Goal: Information Seeking & Learning: Learn about a topic

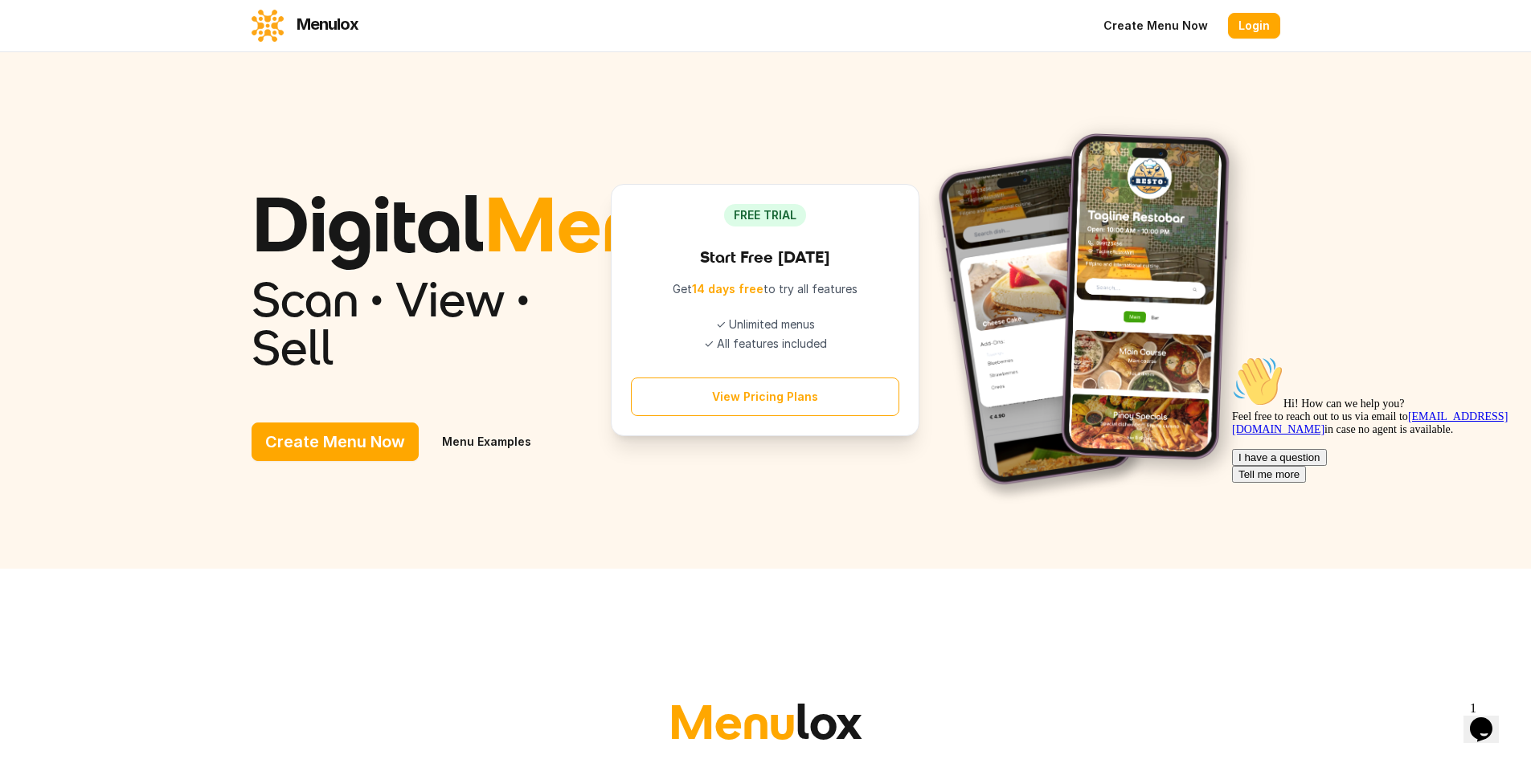
click at [428, 461] on link "Menu Examples" at bounding box center [486, 442] width 117 height 39
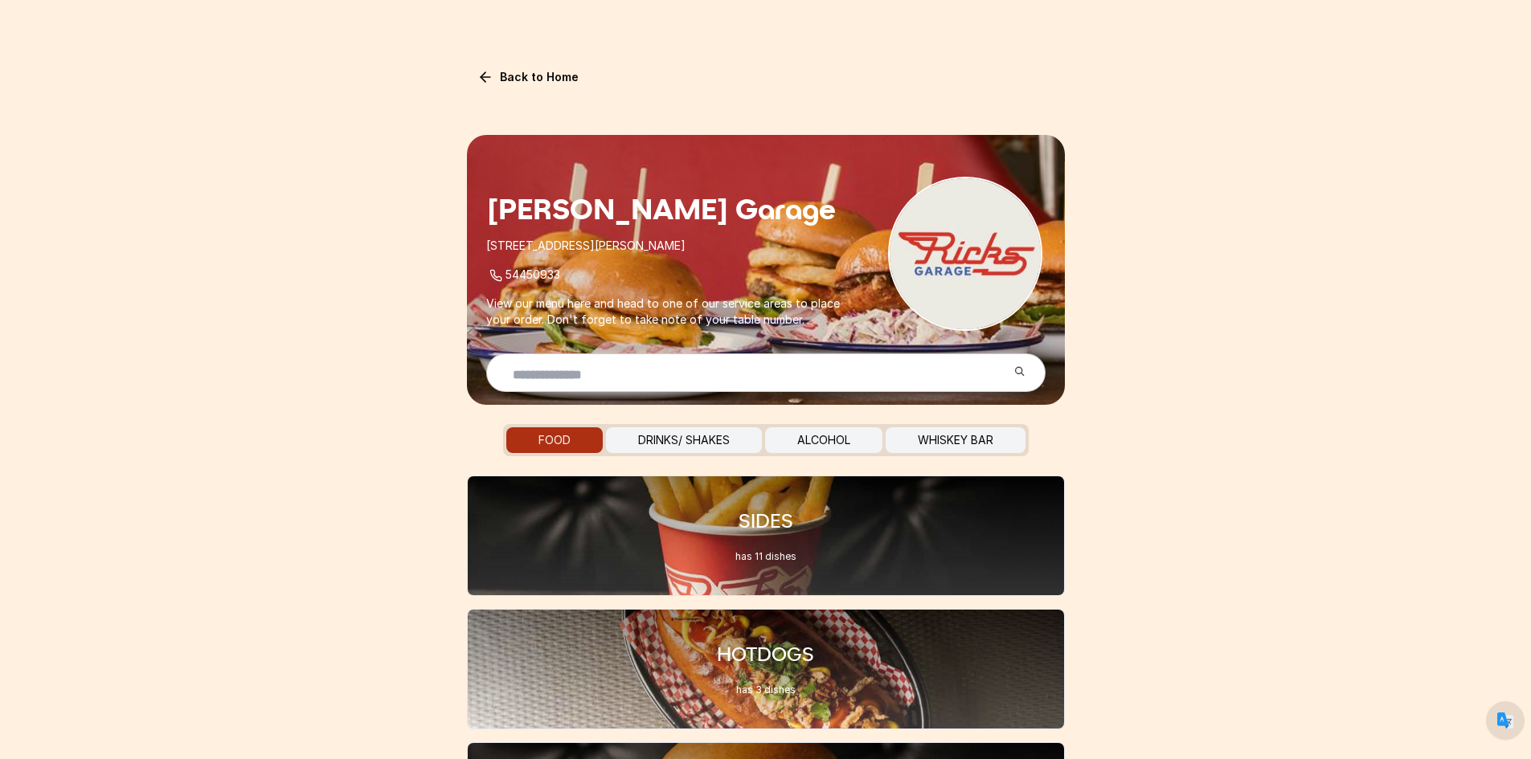
click at [702, 441] on button "DRINKS/ SHAKES" at bounding box center [684, 441] width 156 height 26
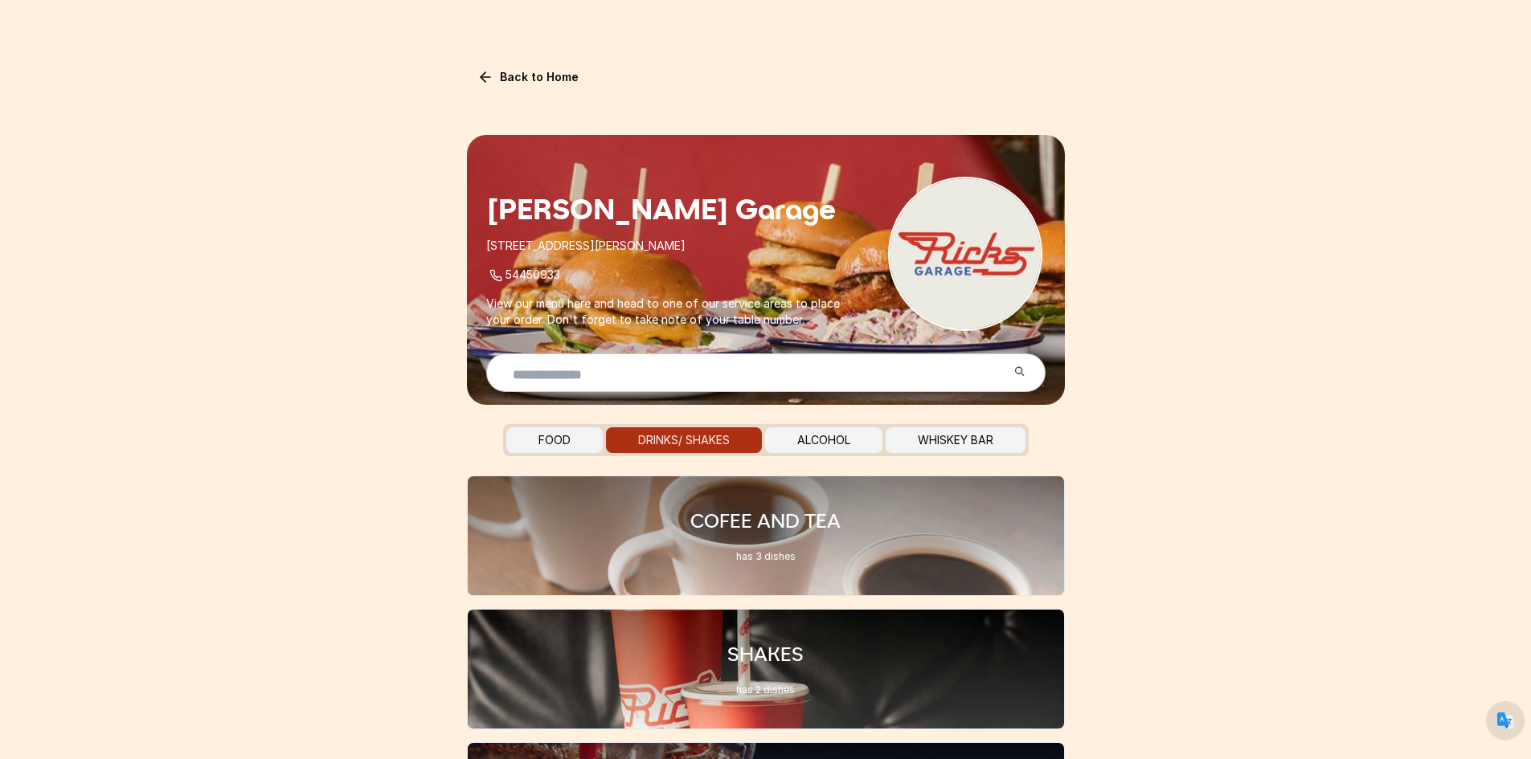
click at [845, 441] on button "ALCOHOL" at bounding box center [823, 441] width 117 height 26
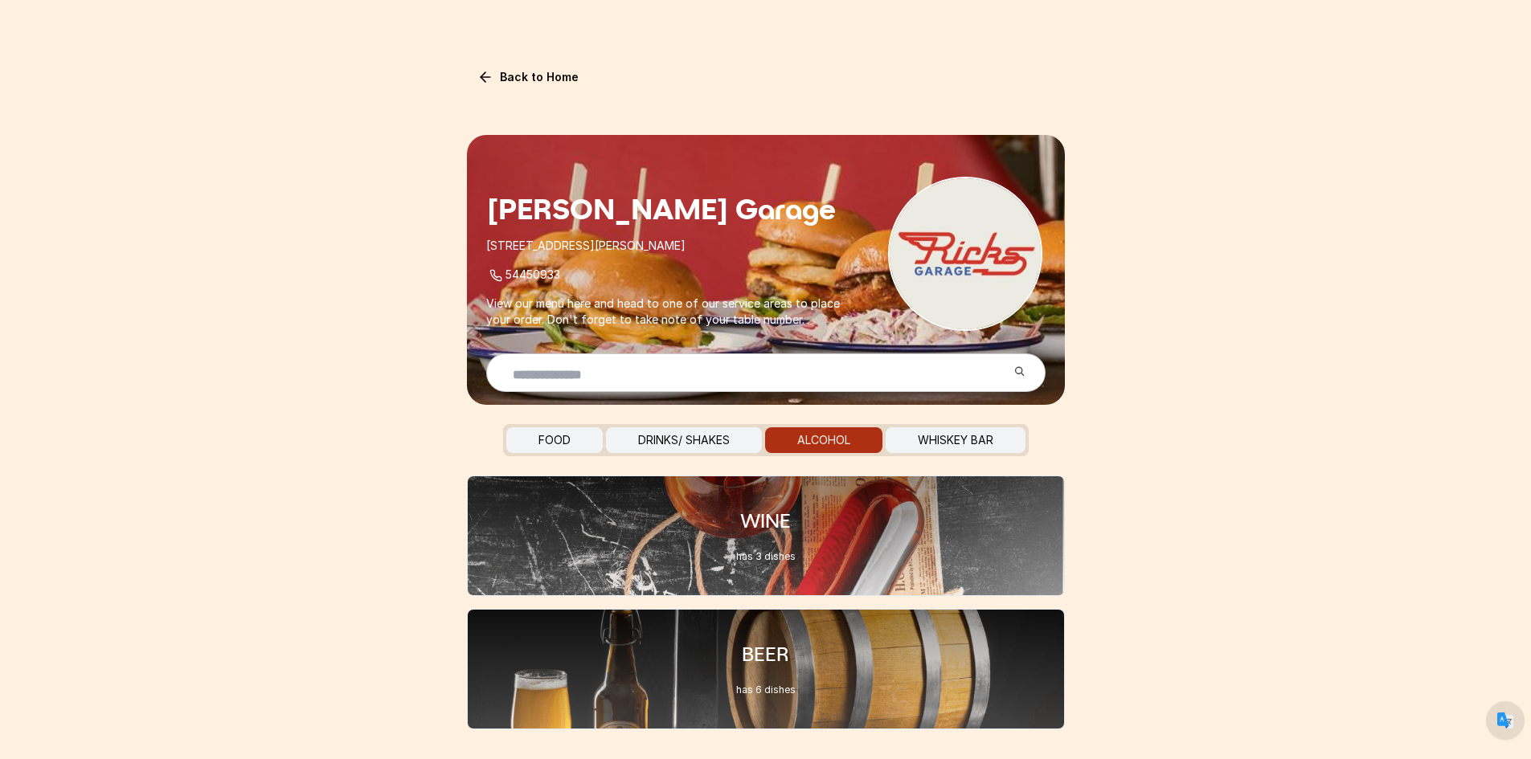
click at [952, 447] on button "WHISKEY BAR" at bounding box center [956, 441] width 140 height 26
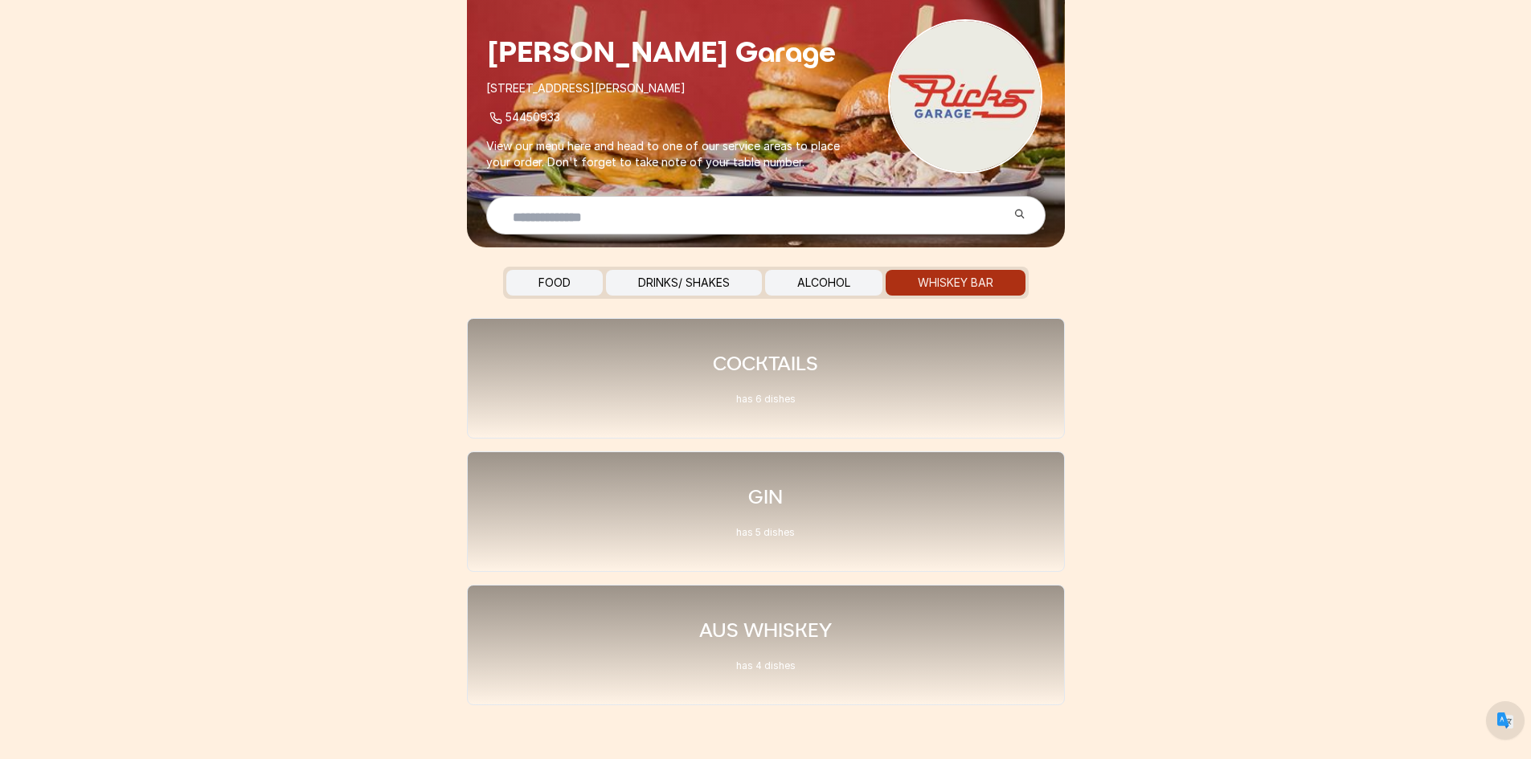
scroll to position [232, 0]
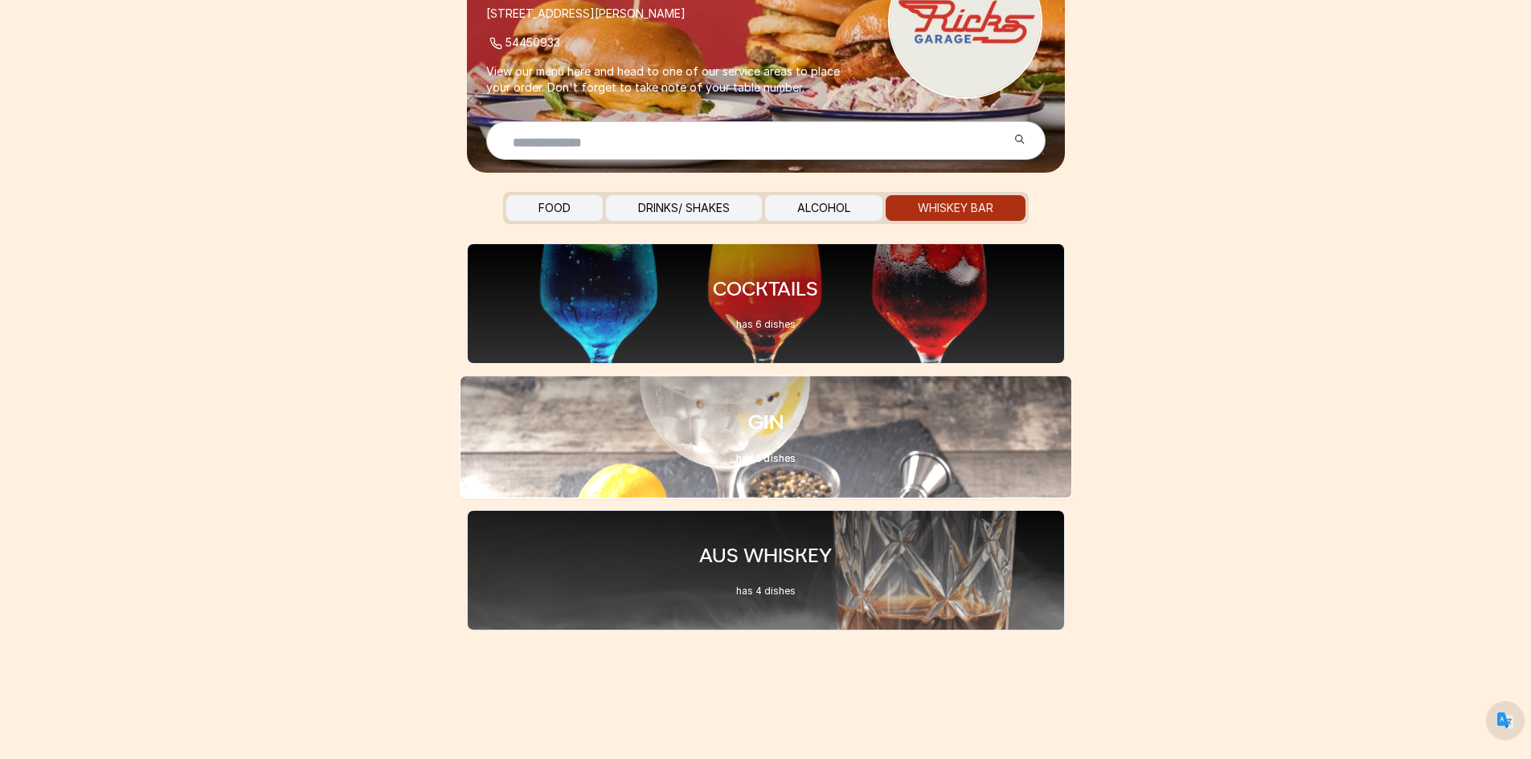
click at [764, 389] on div "GIN has 5 dishes" at bounding box center [765, 437] width 613 height 124
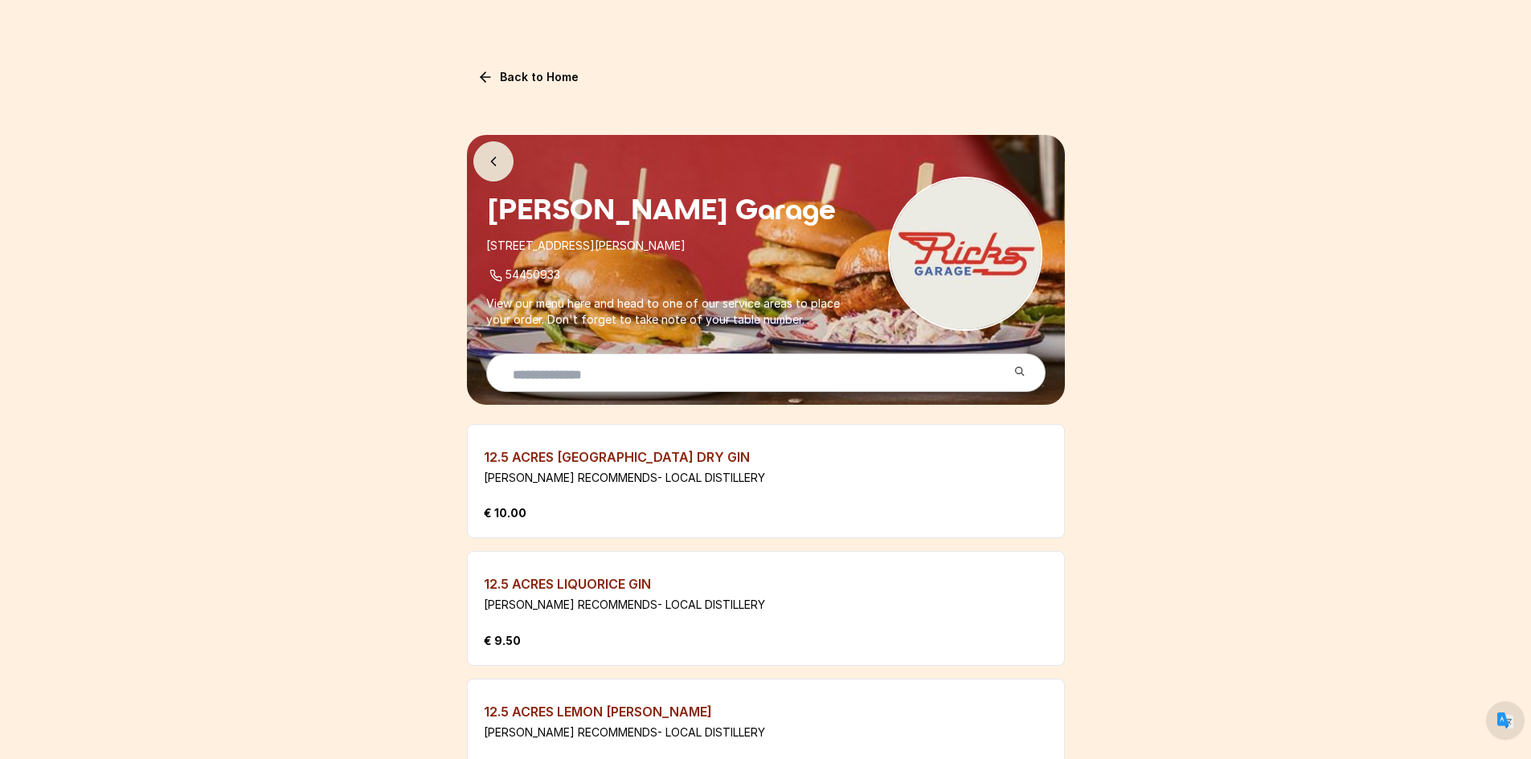
click at [489, 154] on icon at bounding box center [493, 161] width 16 height 16
